Goal: Task Accomplishment & Management: Use online tool/utility

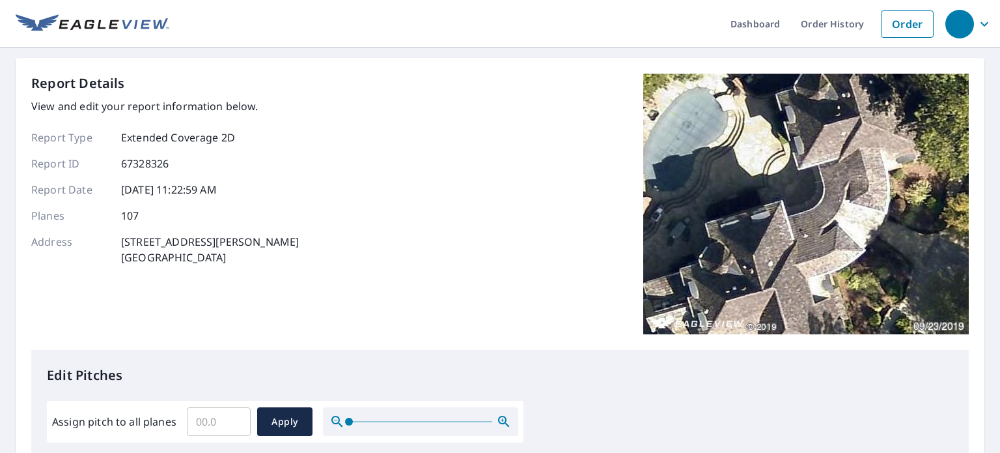
click at [229, 419] on input "Assign pitch to all planes" at bounding box center [219, 421] width 64 height 36
click at [234, 418] on input "0.1" at bounding box center [219, 421] width 64 height 36
click at [234, 418] on input "0.2" at bounding box center [219, 421] width 64 height 36
click at [235, 417] on input "0.3" at bounding box center [219, 421] width 64 height 36
click at [235, 417] on input "0.4" at bounding box center [219, 421] width 64 height 36
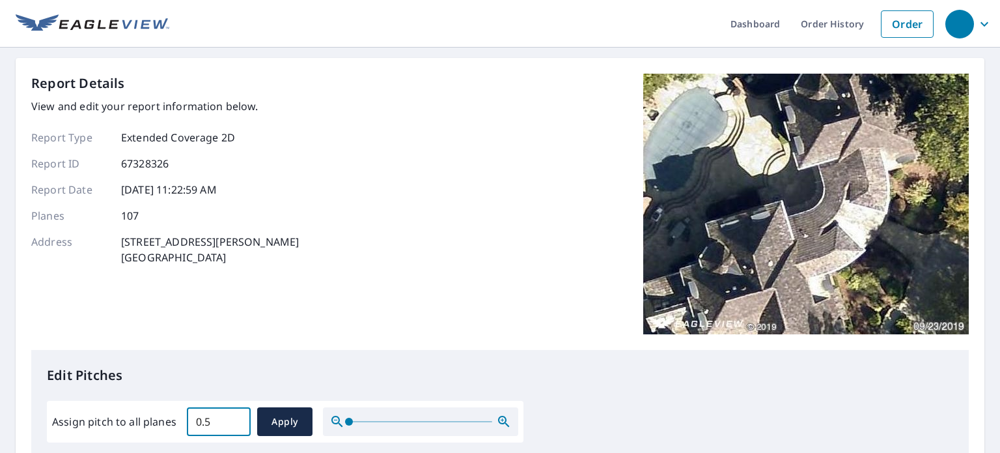
click at [235, 417] on input "0.5" at bounding box center [219, 421] width 64 height 36
click at [235, 417] on input "0.6" at bounding box center [219, 421] width 64 height 36
click at [235, 416] on input "15.2" at bounding box center [219, 421] width 64 height 36
click at [233, 424] on input "15.1" at bounding box center [219, 421] width 64 height 36
type input "15"
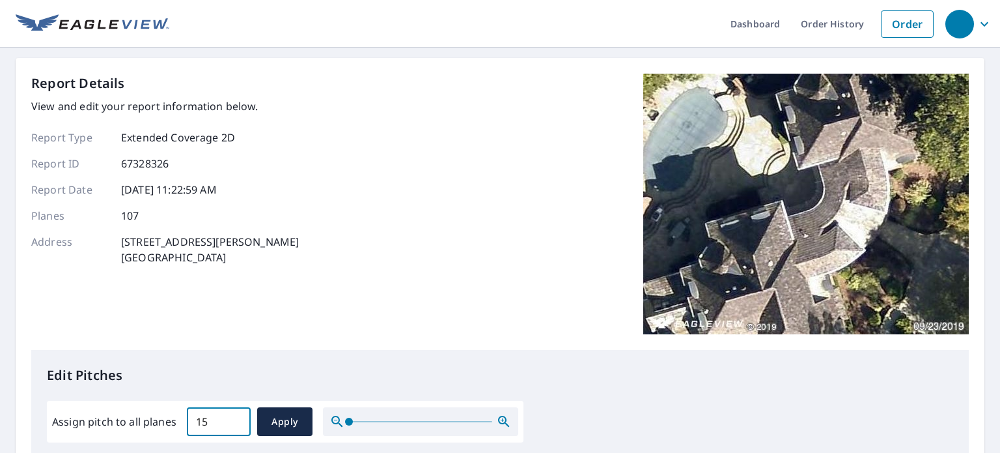
click at [233, 424] on input "15" at bounding box center [219, 421] width 64 height 36
click at [268, 418] on span "Apply" at bounding box center [285, 422] width 35 height 16
type input "15"
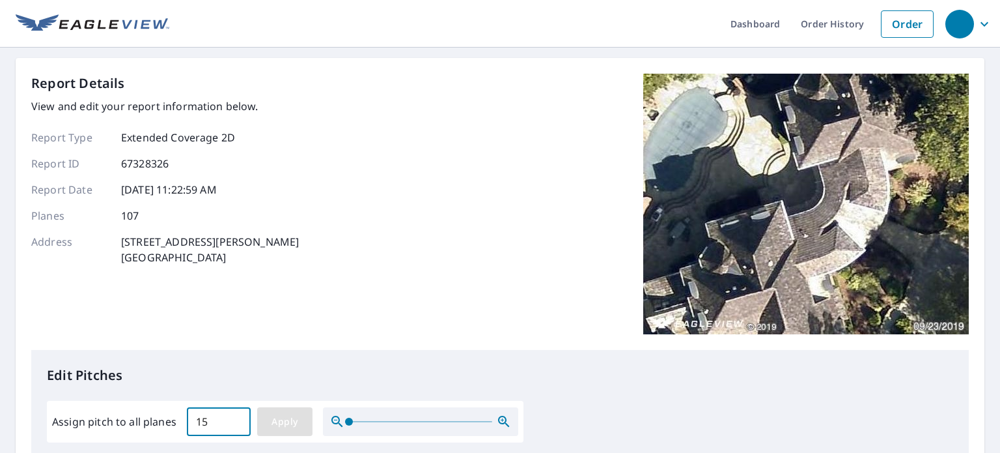
type input "15"
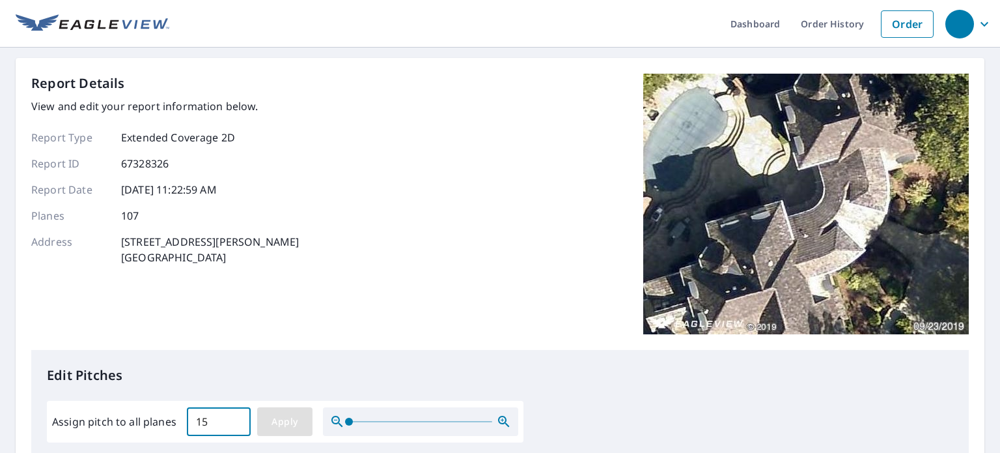
type input "15"
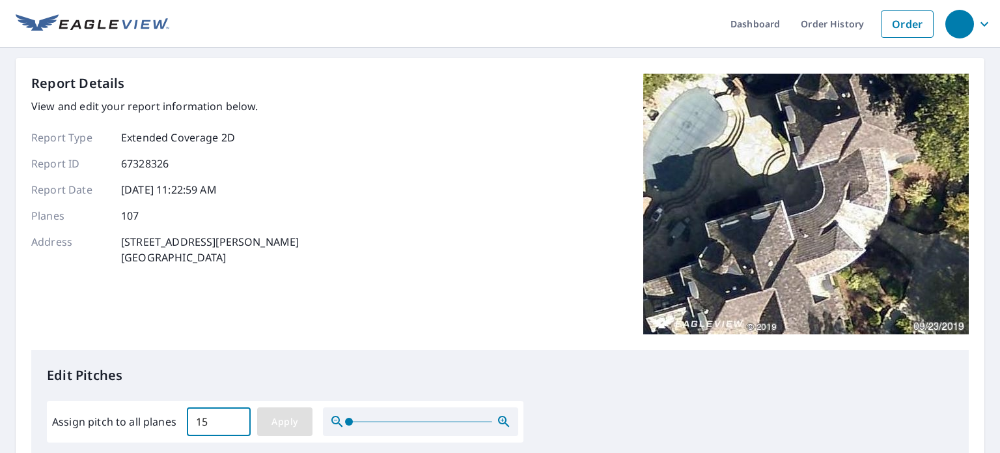
type input "15"
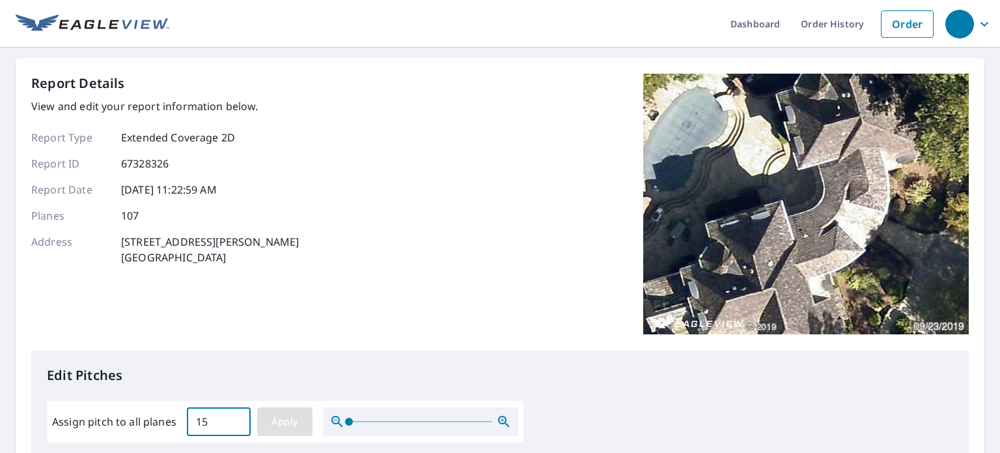
type input "15"
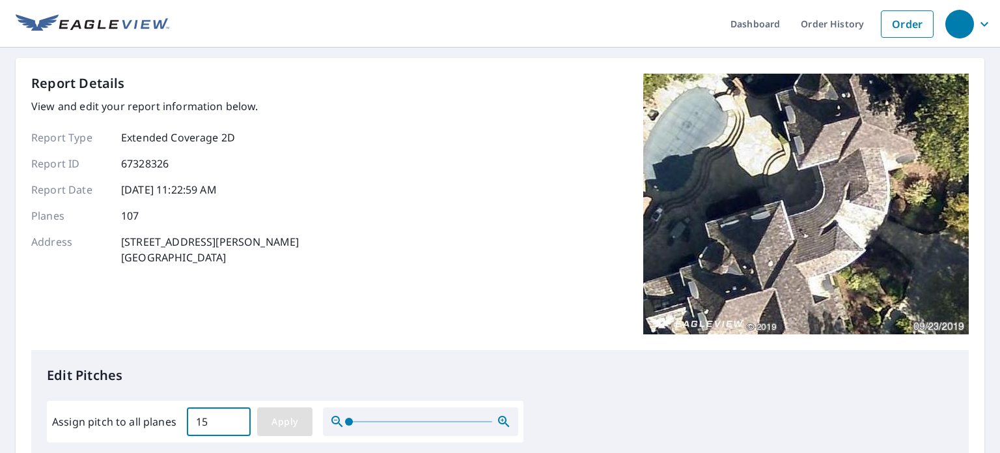
type input "15"
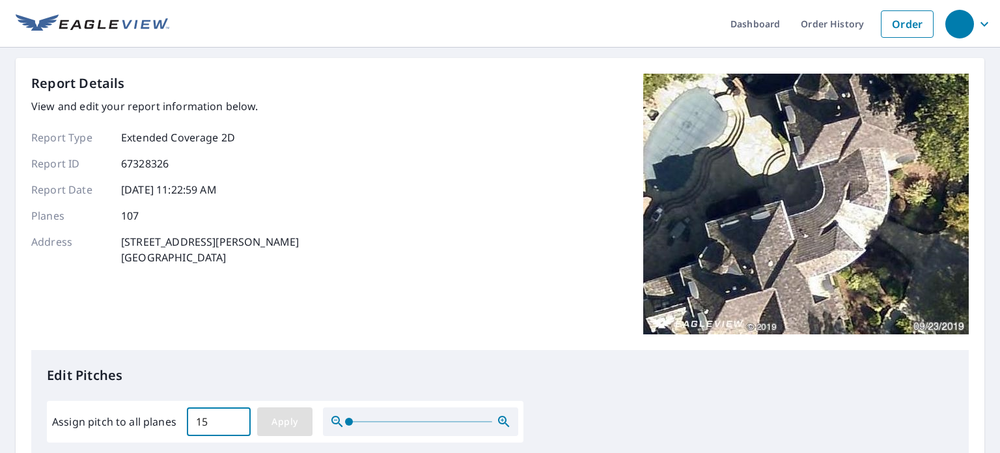
type input "15"
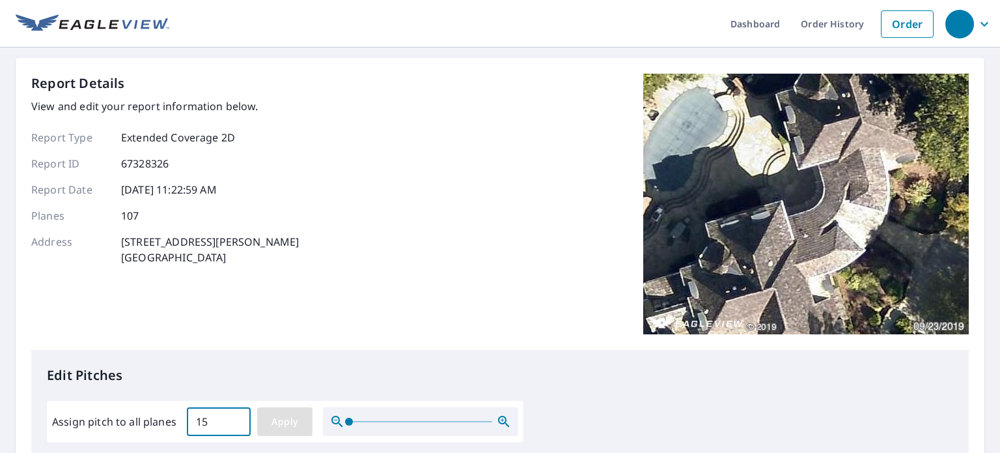
type input "15"
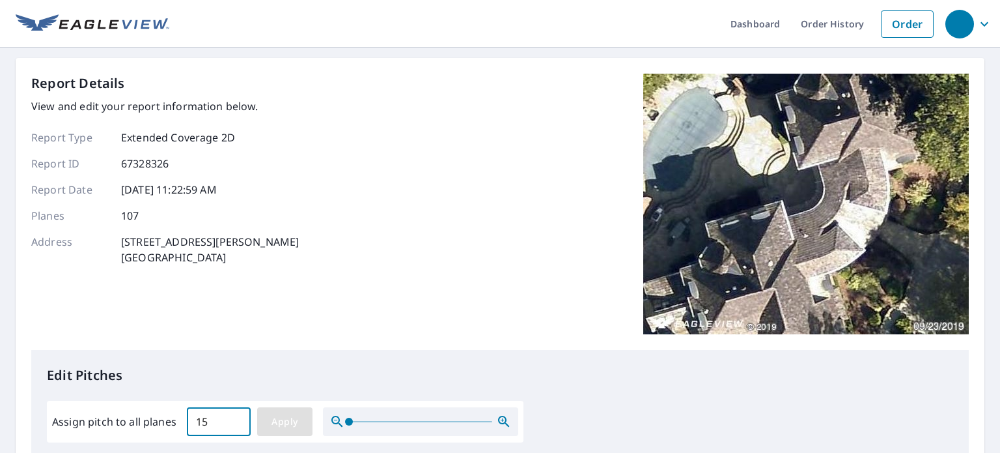
type input "15"
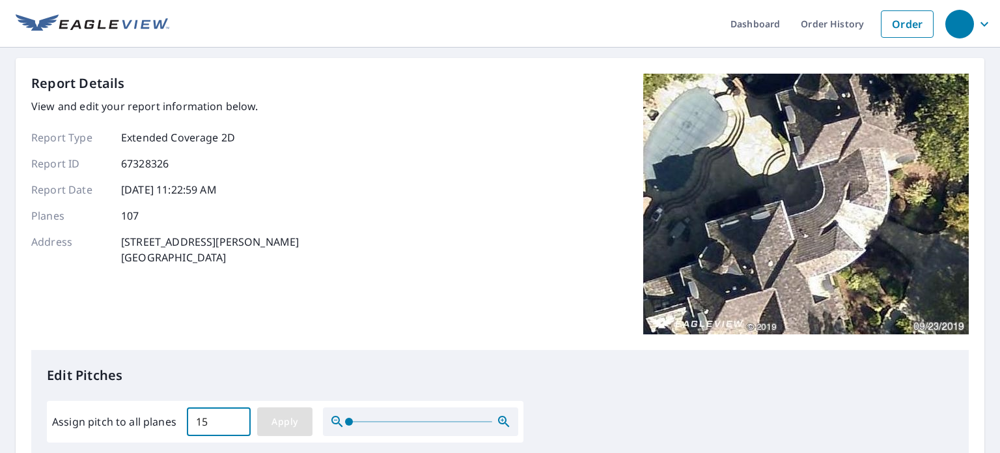
type input "15"
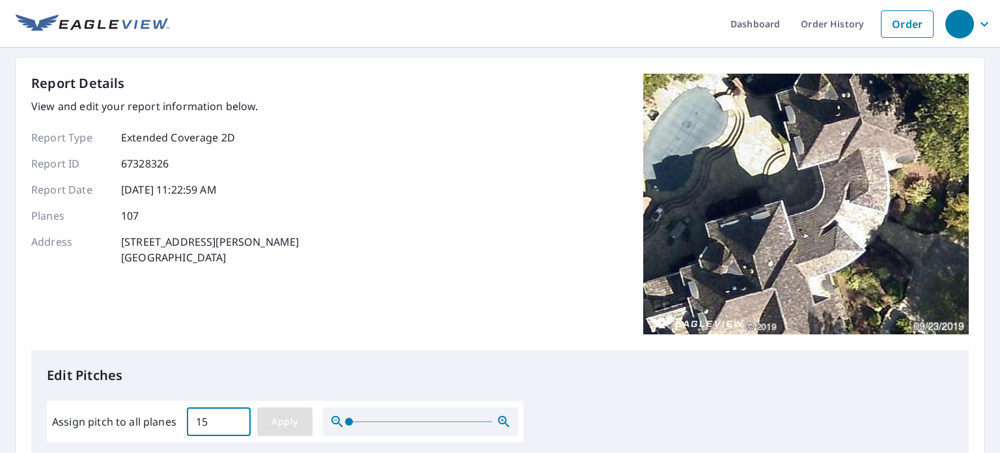
type input "15"
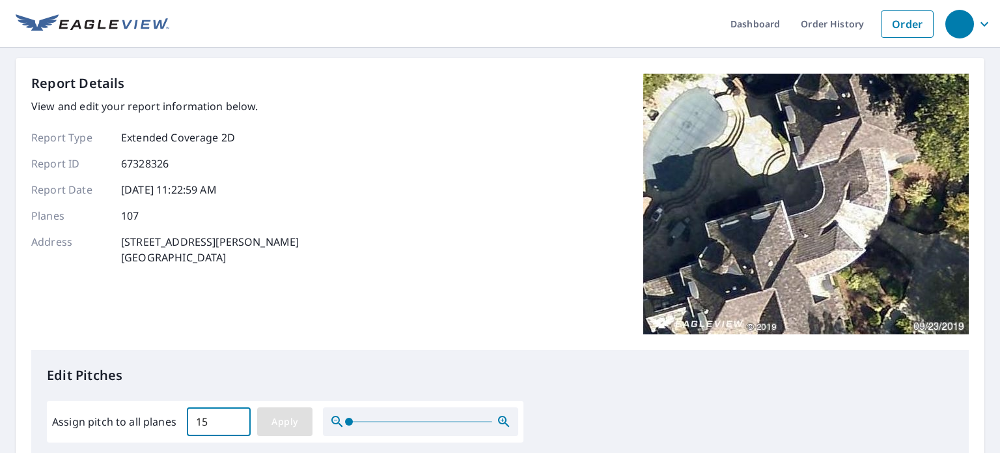
type input "15"
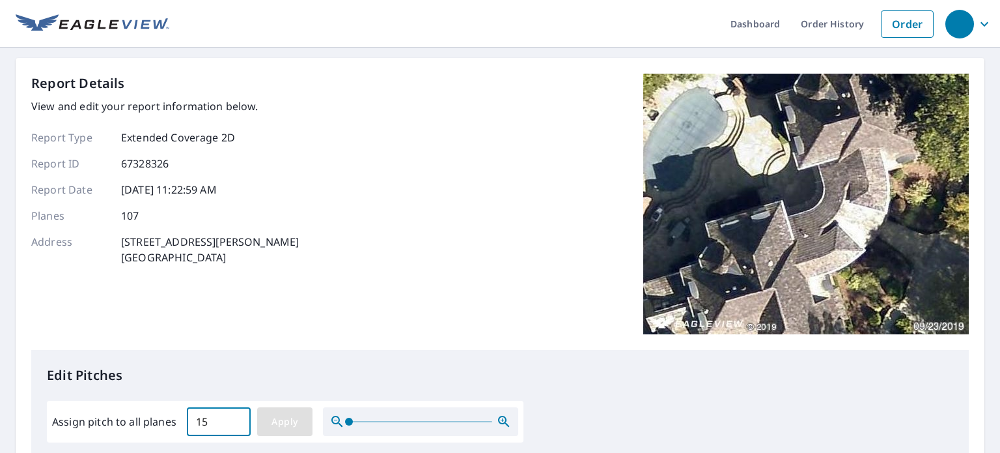
type input "15"
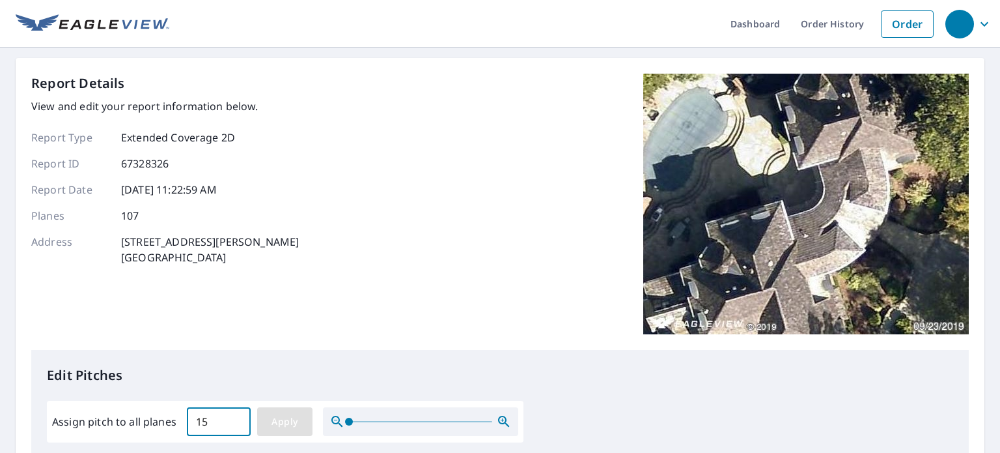
type input "15"
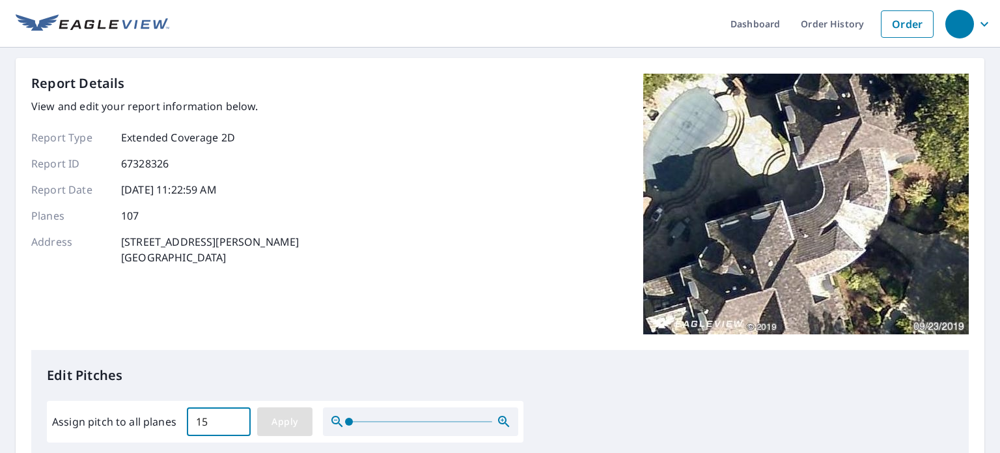
type input "15"
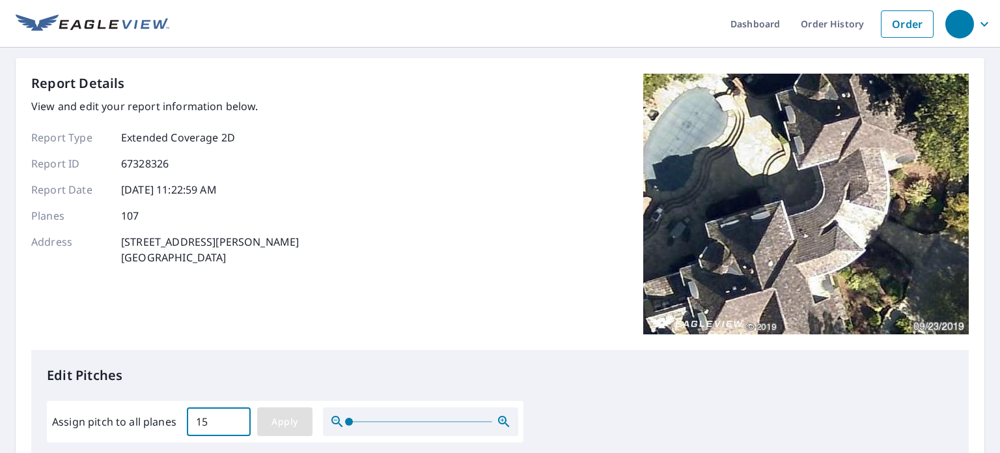
type input "15"
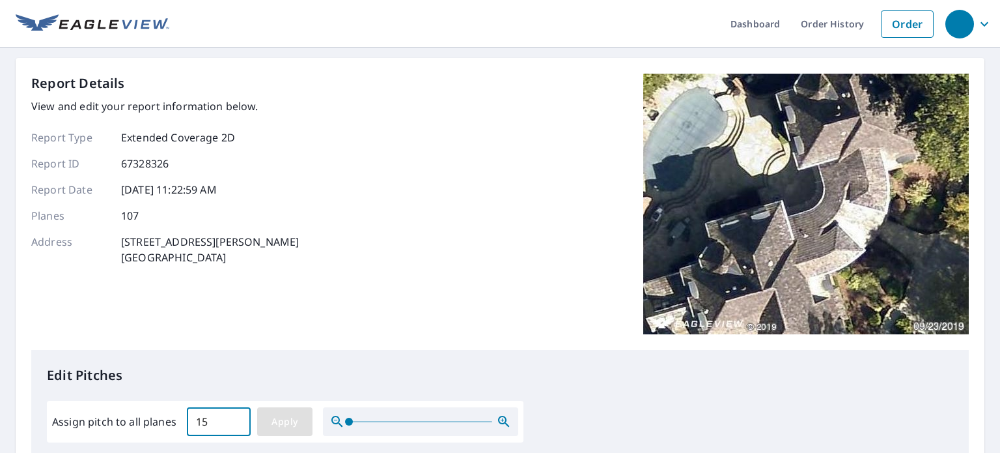
type input "15"
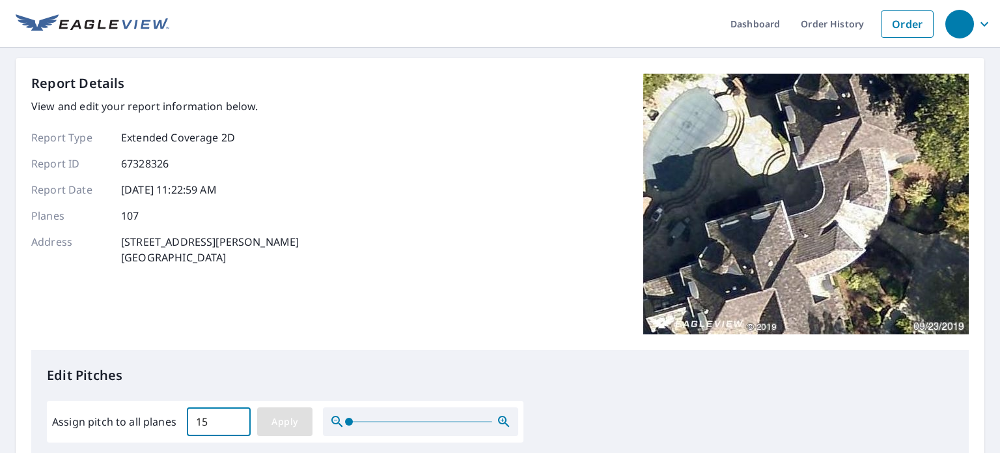
type input "15"
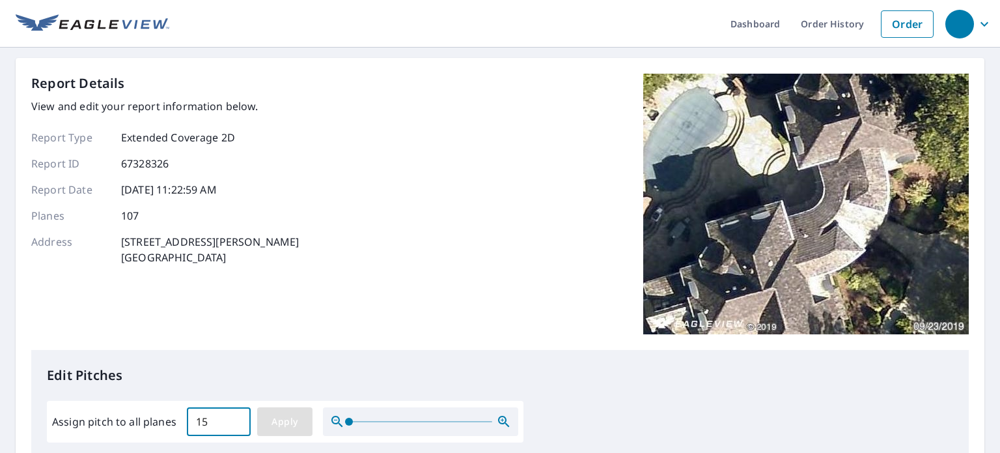
type input "15"
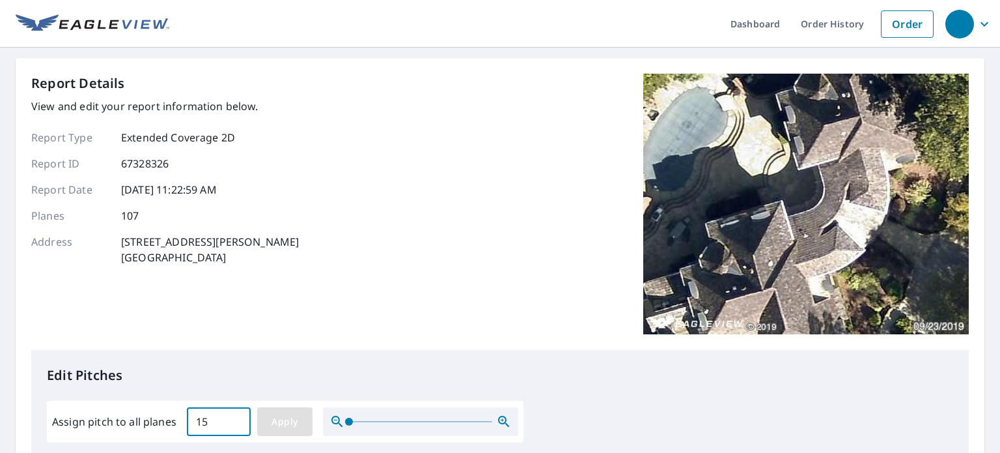
type input "15"
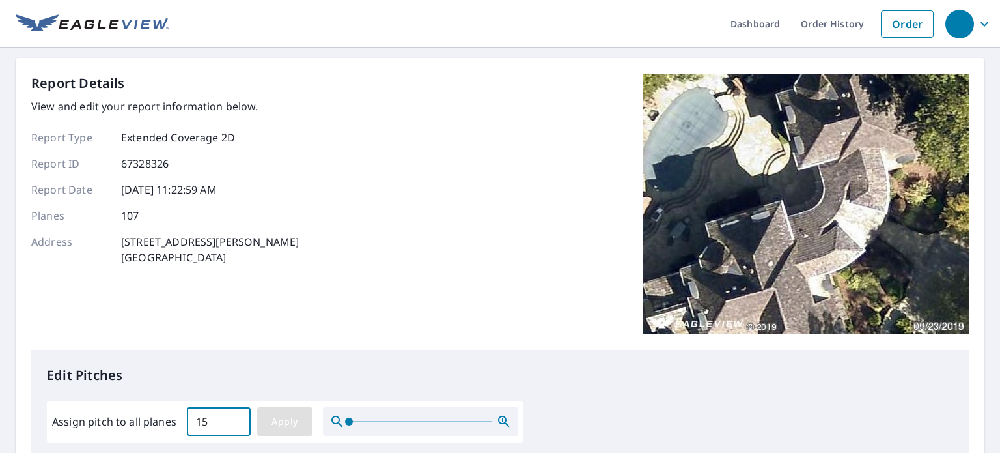
type input "15"
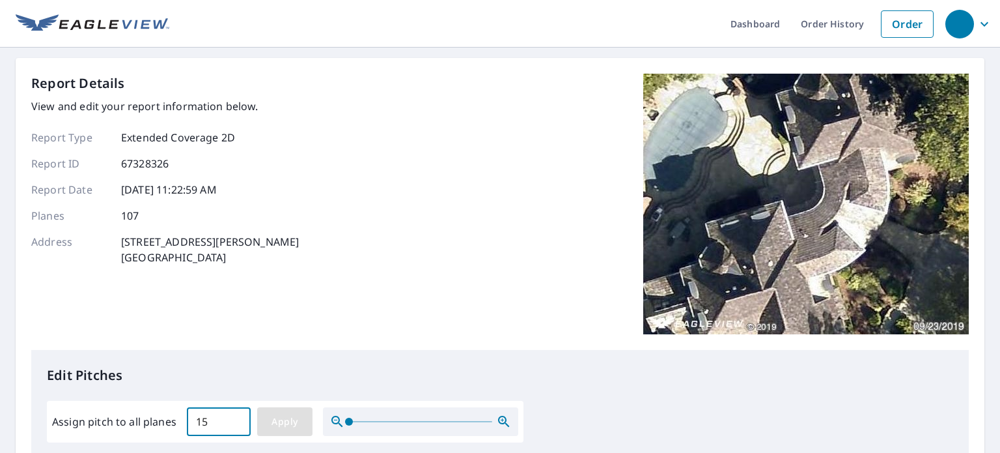
type input "15"
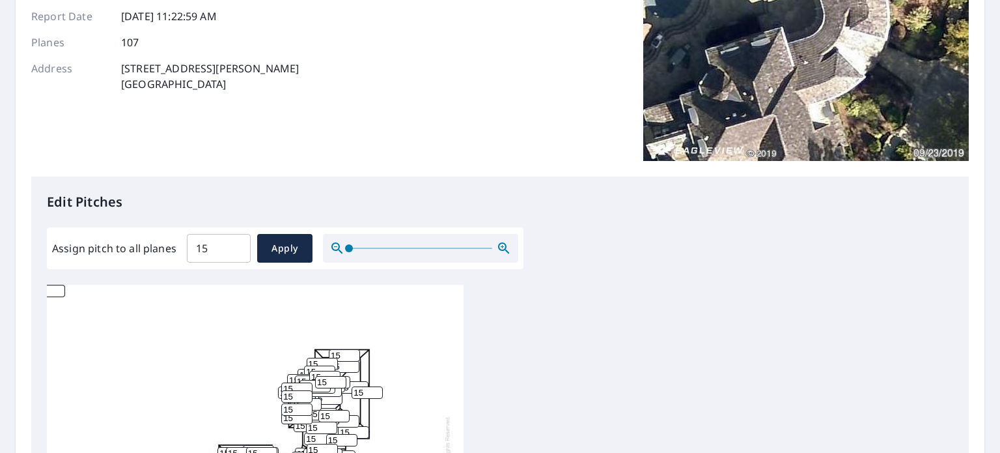
scroll to position [521, 0]
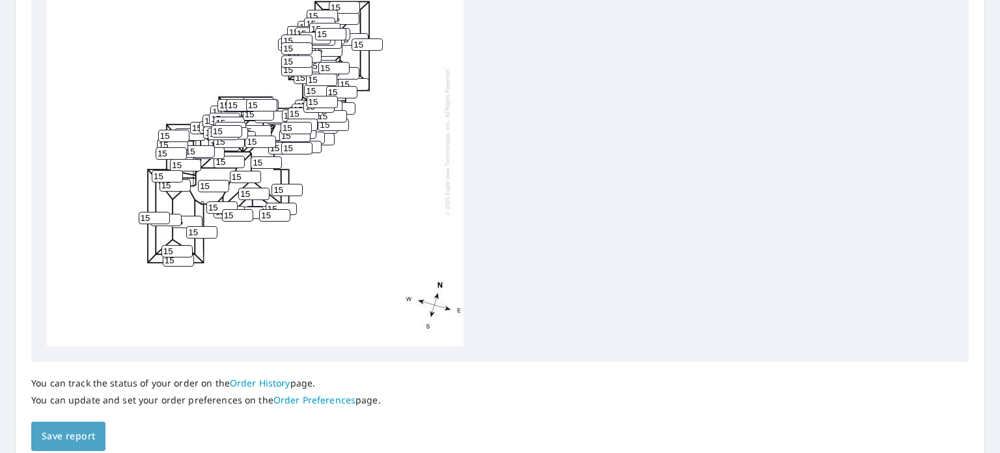
click at [66, 429] on span "Save report" at bounding box center [68, 436] width 53 height 16
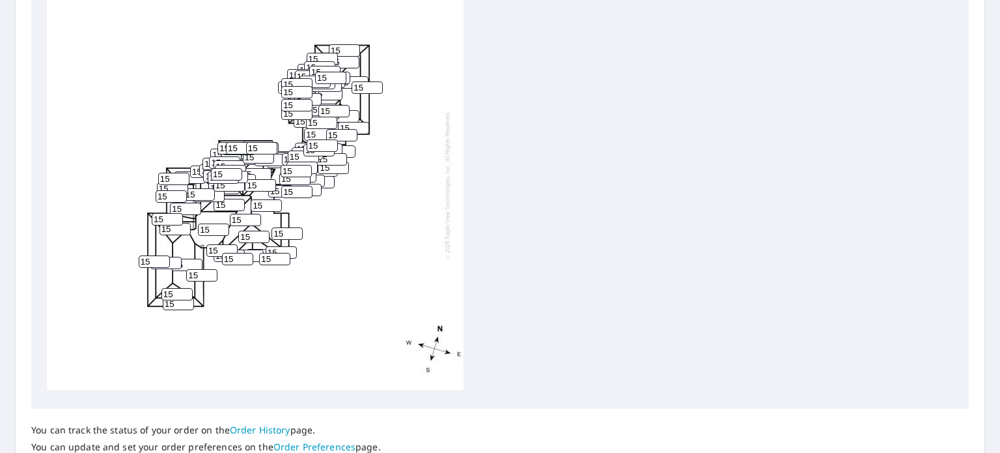
scroll to position [625, 0]
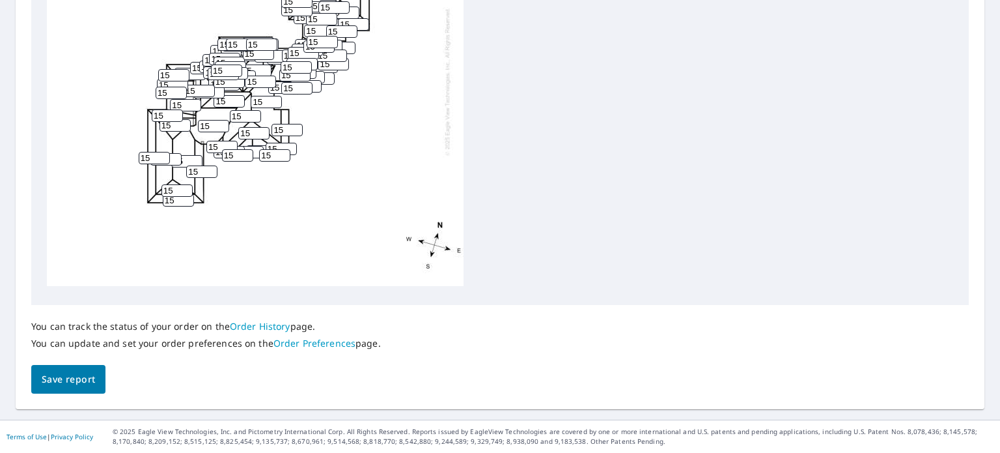
click at [52, 388] on button "Save report" at bounding box center [68, 379] width 74 height 29
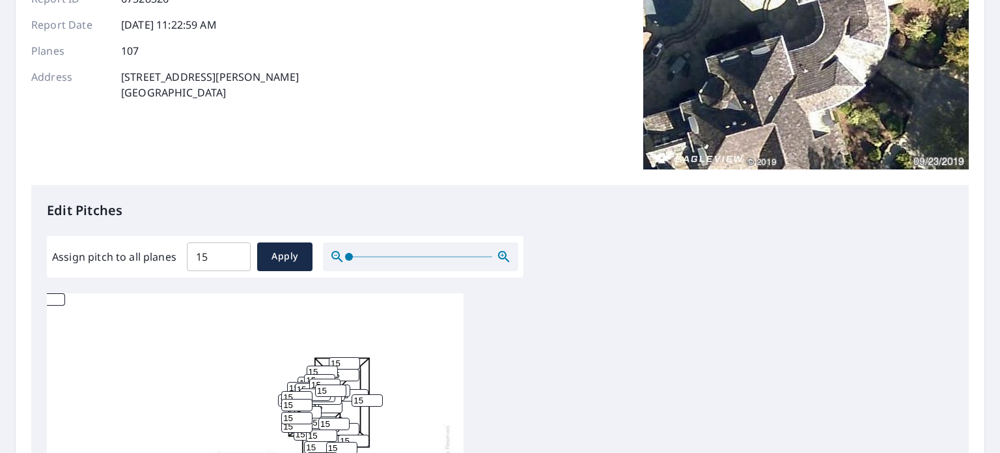
scroll to position [0, 0]
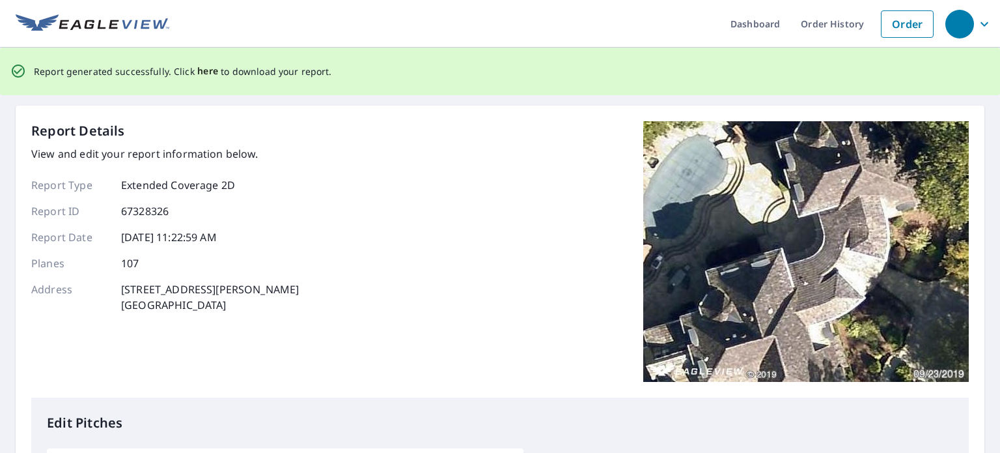
click at [204, 71] on span "here" at bounding box center [207, 71] width 21 height 16
